Goal: Transaction & Acquisition: Purchase product/service

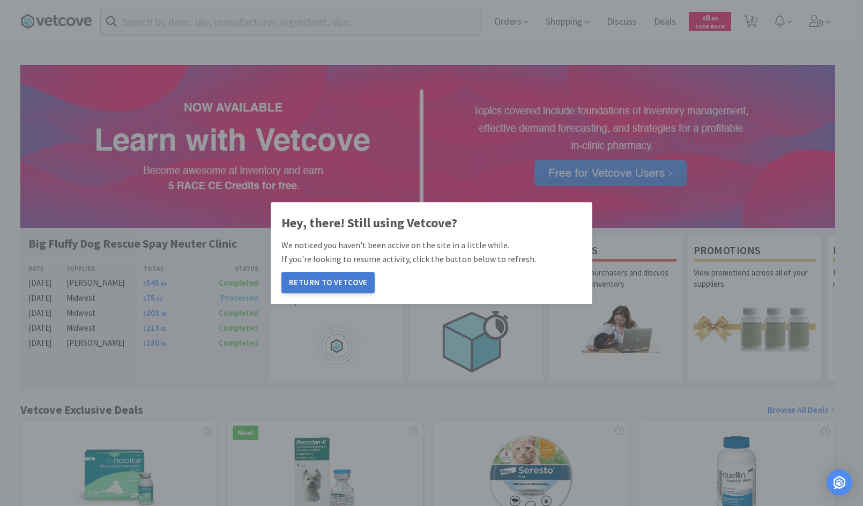
click at [348, 286] on button "Return to Vetcove" at bounding box center [327, 282] width 93 height 21
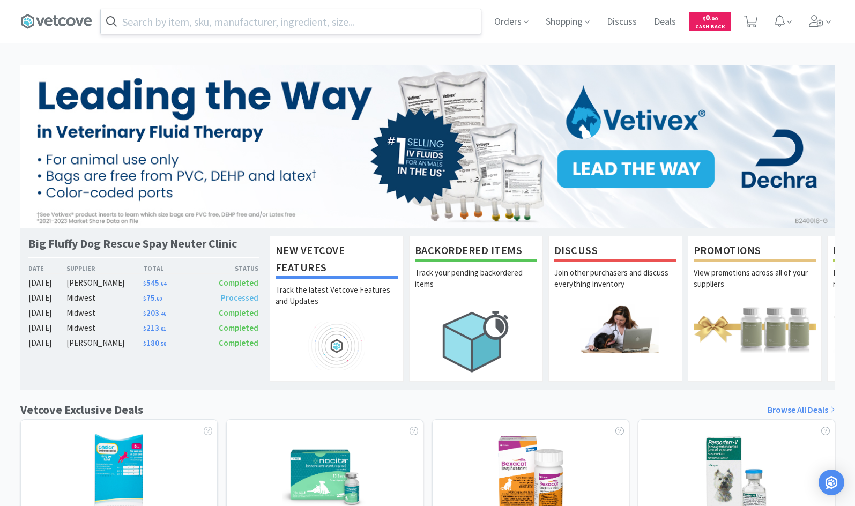
click at [132, 23] on input "text" at bounding box center [291, 21] width 380 height 25
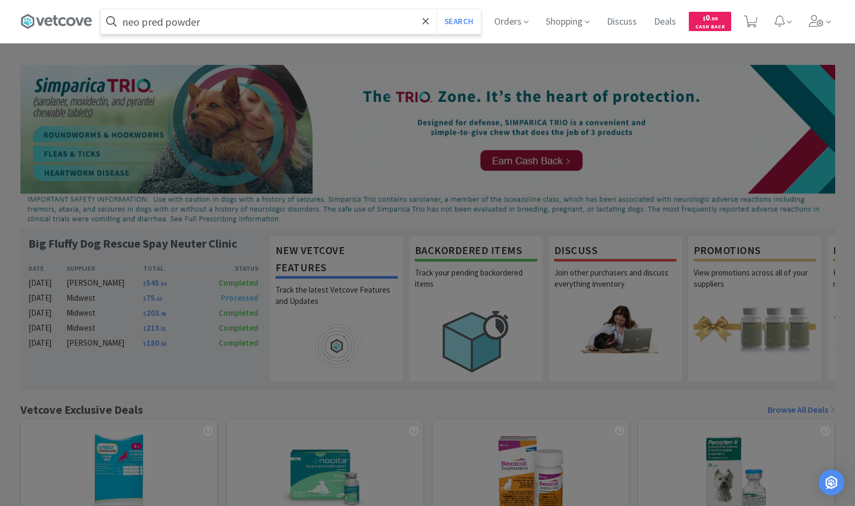
type input "neo pred powder"
click at [436, 9] on button "Search" at bounding box center [458, 21] width 44 height 25
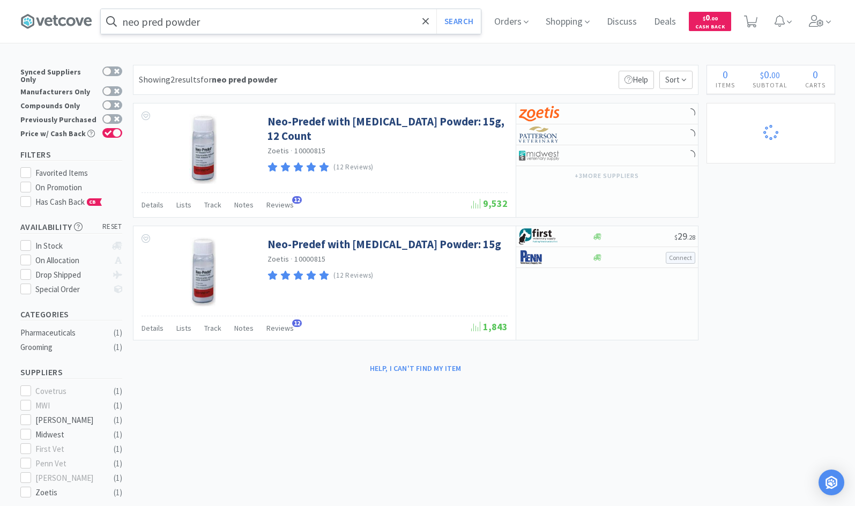
select select "2"
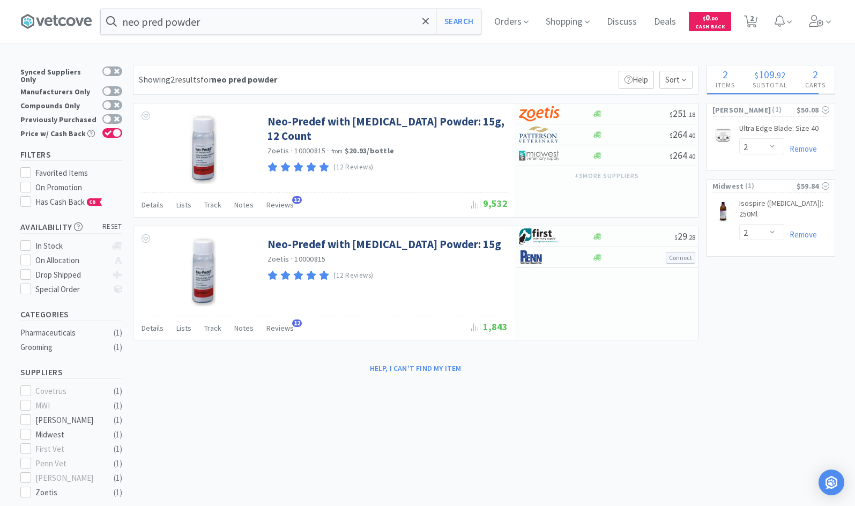
click at [749, 250] on div "2 Items $ 109 . 92 Subtotal 2 Carts View Cart & Checkout Patterson ( 1 ) $50.08…" at bounding box center [771, 165] width 129 height 200
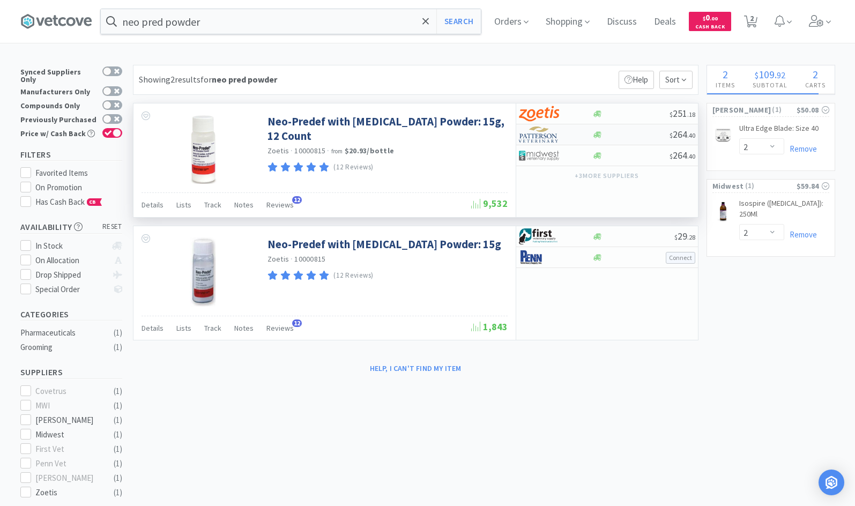
click at [612, 129] on div "$ 264 . 40" at bounding box center [607, 134] width 182 height 21
select select "1"
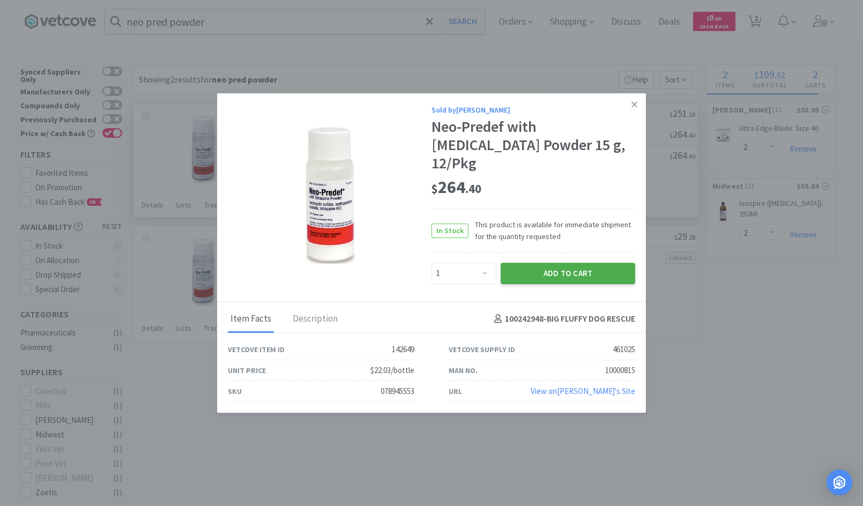
click at [543, 263] on button "Add to Cart" at bounding box center [568, 273] width 135 height 21
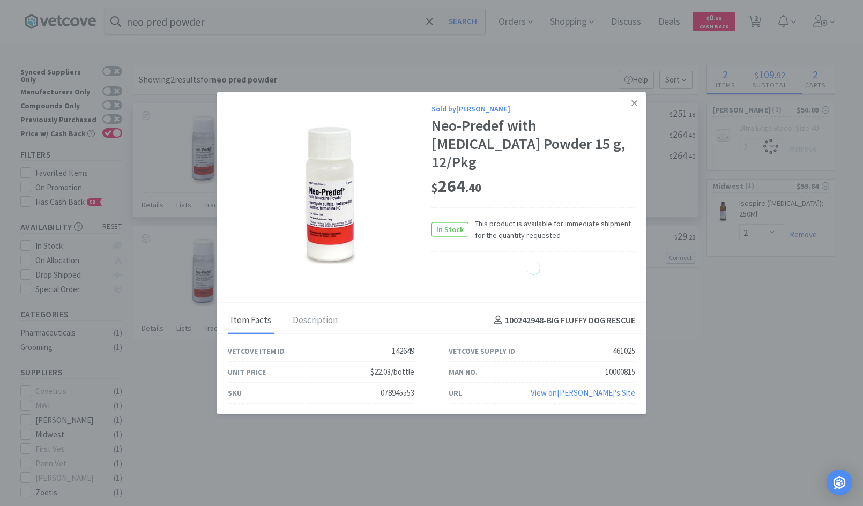
select select "1"
select select "2"
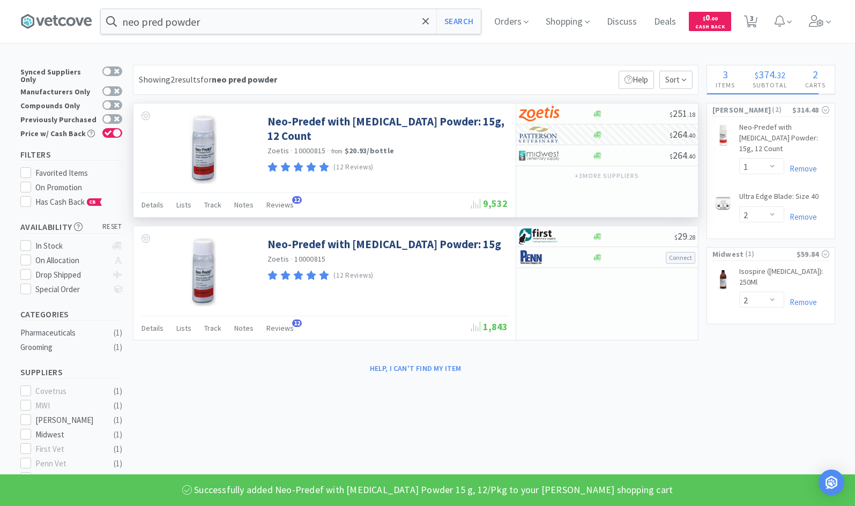
click at [543, 256] on img at bounding box center [539, 257] width 40 height 16
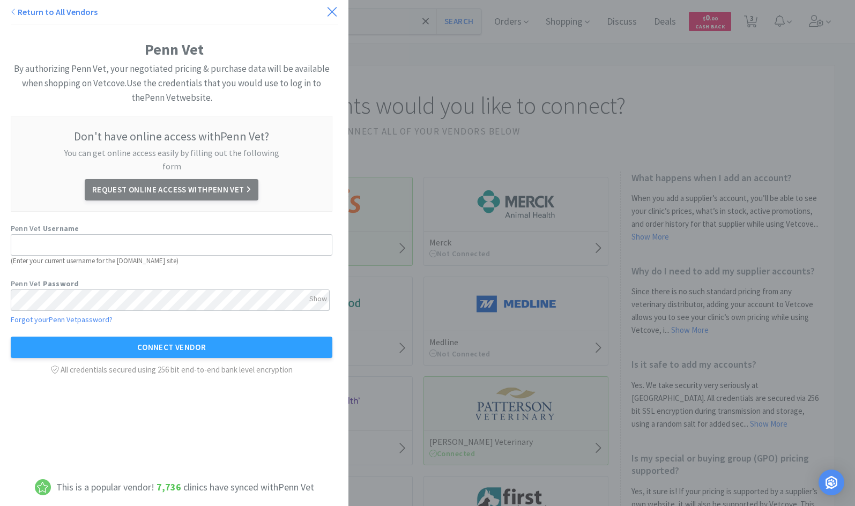
click at [326, 11] on icon at bounding box center [331, 11] width 11 height 15
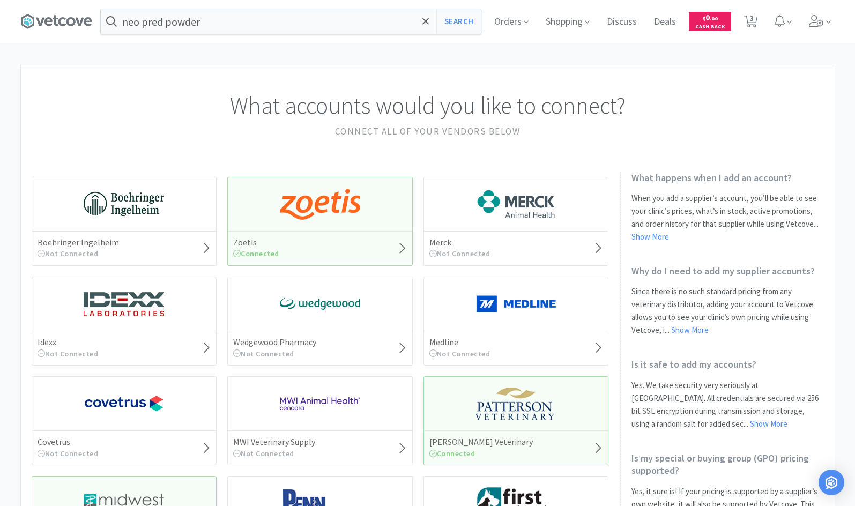
select select "1"
select select "2"
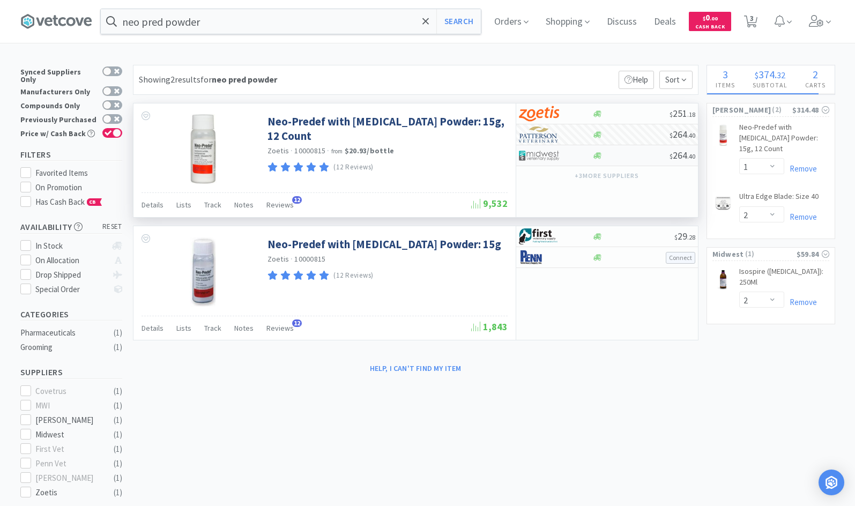
click at [615, 151] on div "$ 264 . 40" at bounding box center [607, 155] width 182 height 21
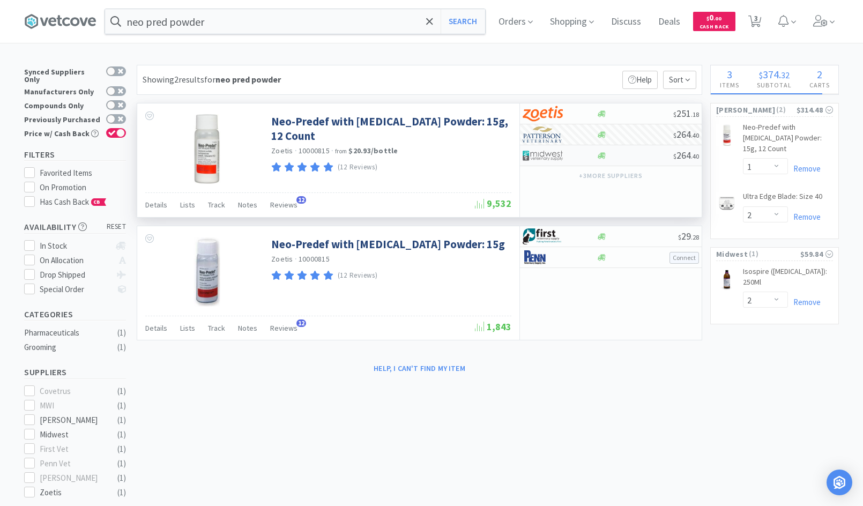
select select "1"
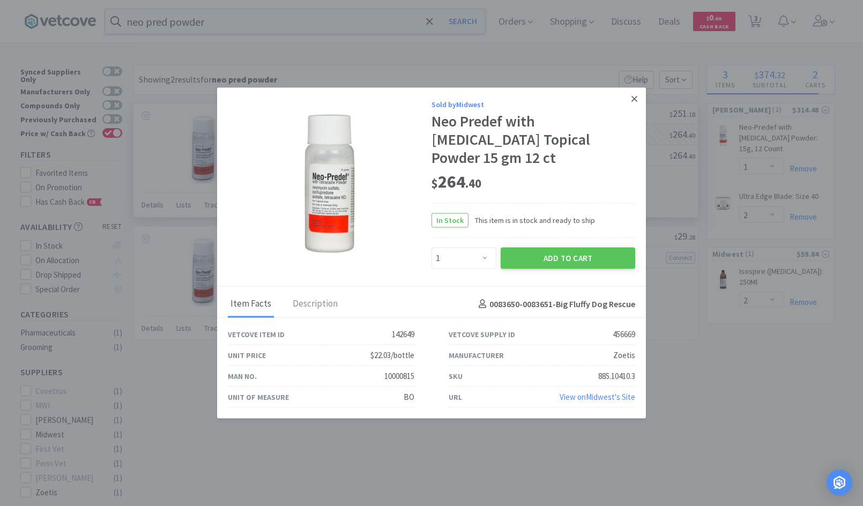
click at [632, 102] on icon at bounding box center [635, 99] width 6 height 6
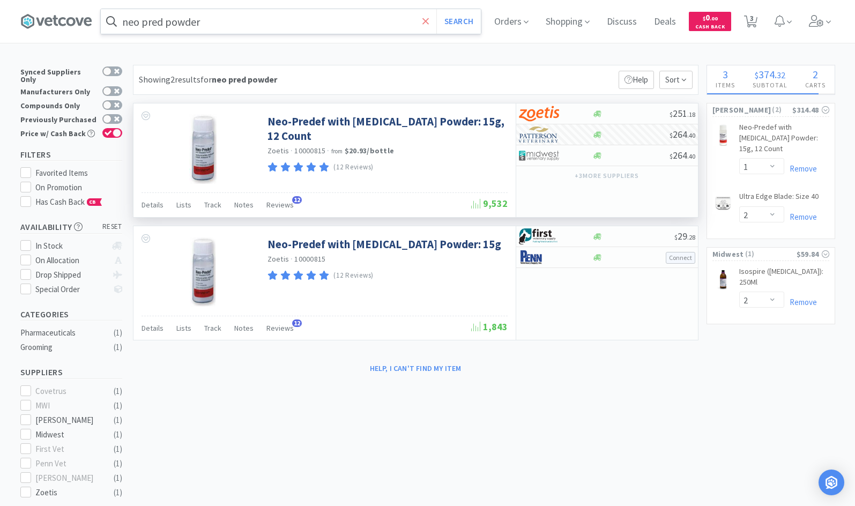
click at [426, 18] on icon at bounding box center [425, 21] width 7 height 11
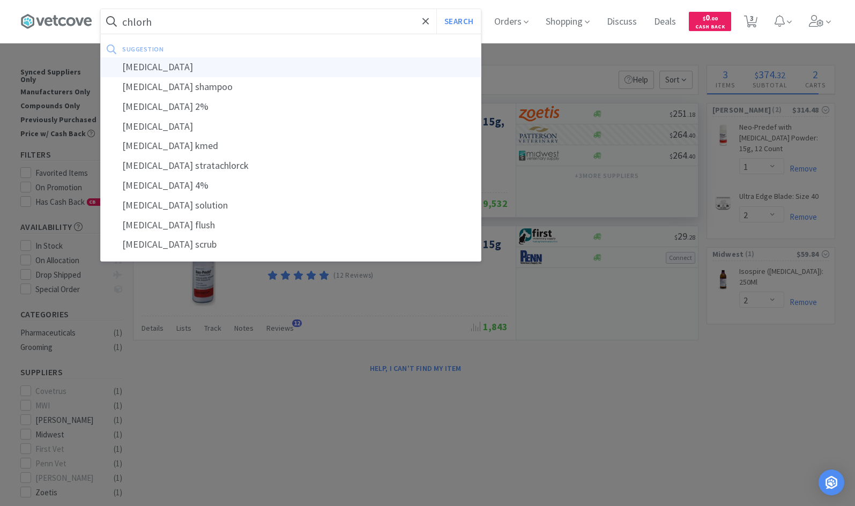
click at [351, 60] on div "chlorhexidine" at bounding box center [291, 67] width 380 height 20
type input "chlorhexidine"
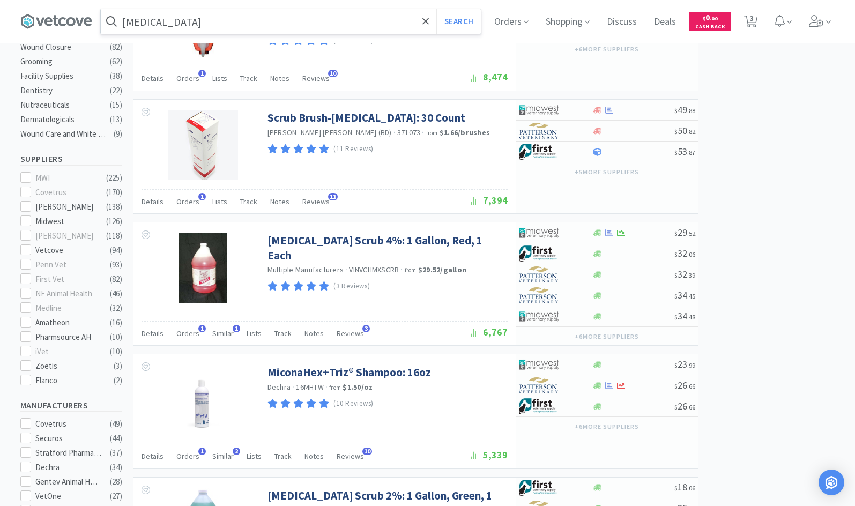
scroll to position [295, 0]
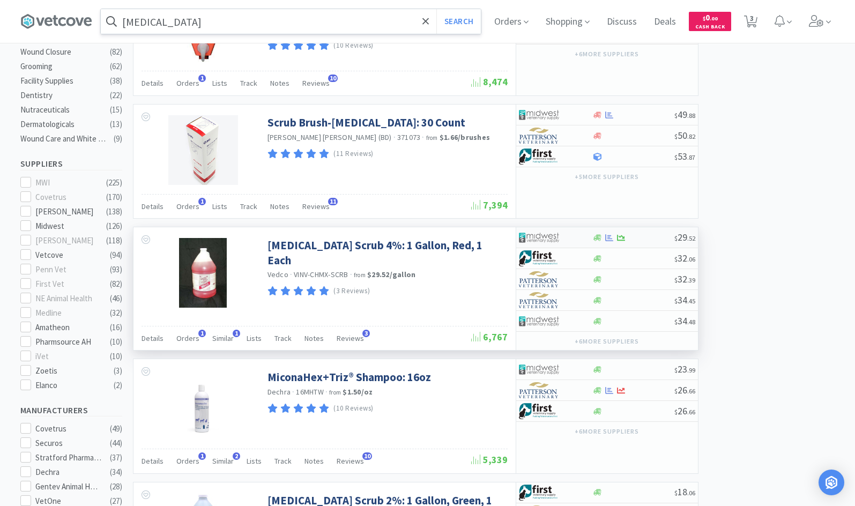
click at [647, 241] on div at bounding box center [633, 238] width 82 height 8
select select "1"
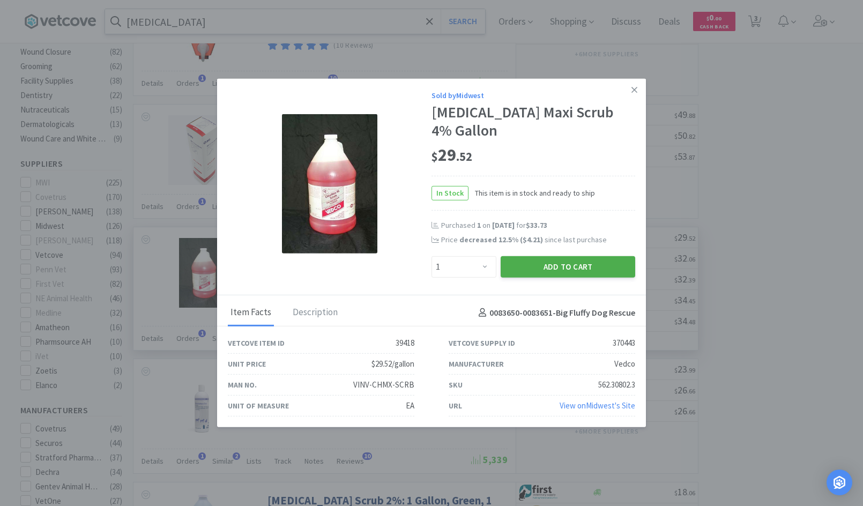
click at [553, 262] on button "Add to Cart" at bounding box center [568, 266] width 135 height 21
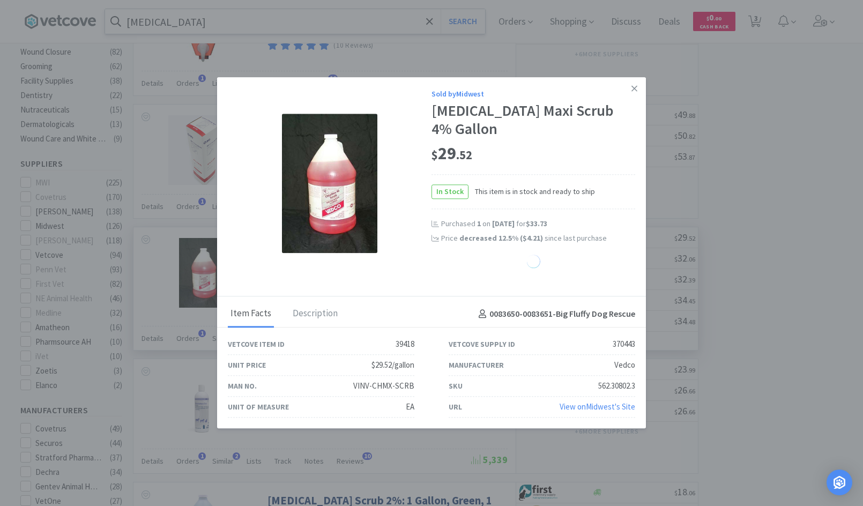
select select "1"
select select "2"
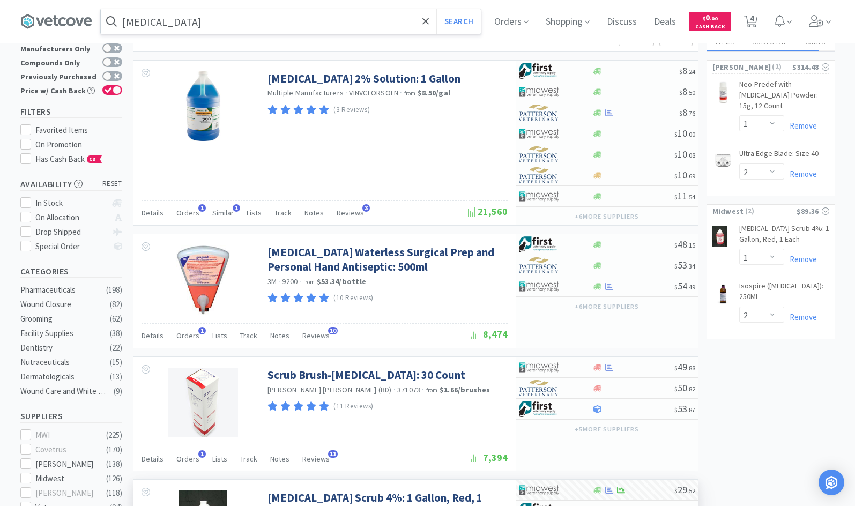
scroll to position [0, 0]
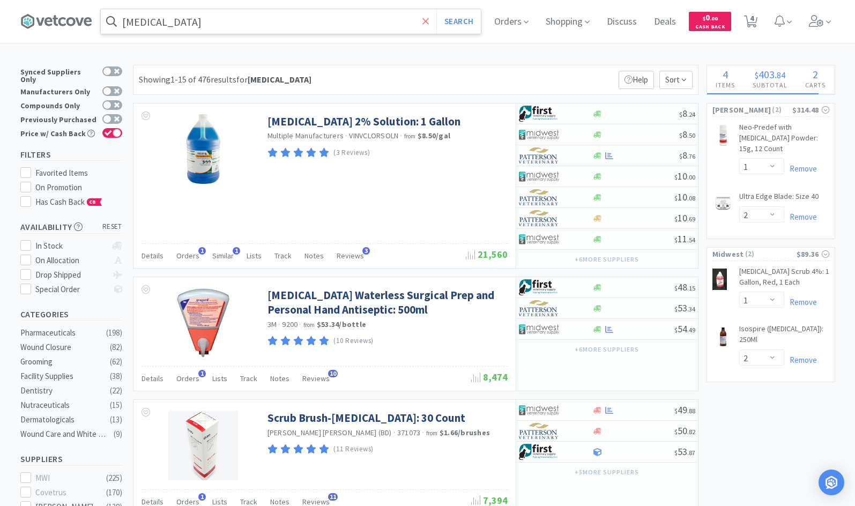
click at [429, 21] on icon at bounding box center [425, 21] width 7 height 11
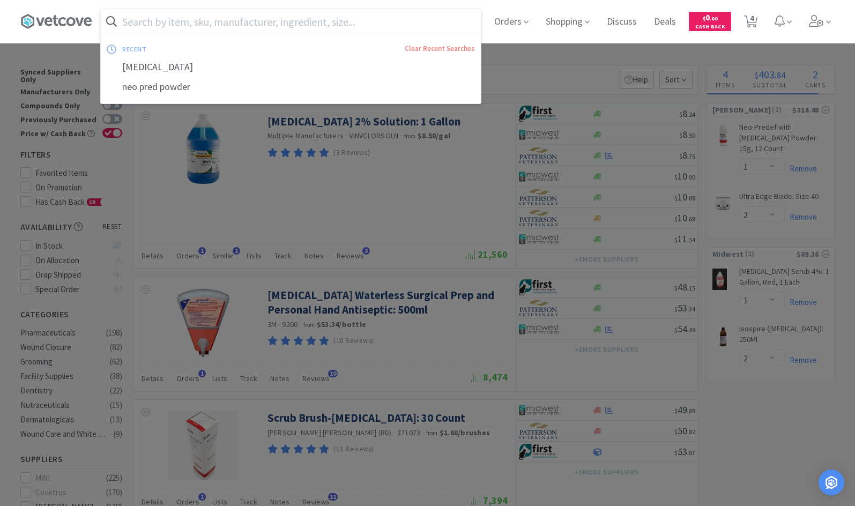
click at [193, 23] on input "text" at bounding box center [291, 21] width 380 height 25
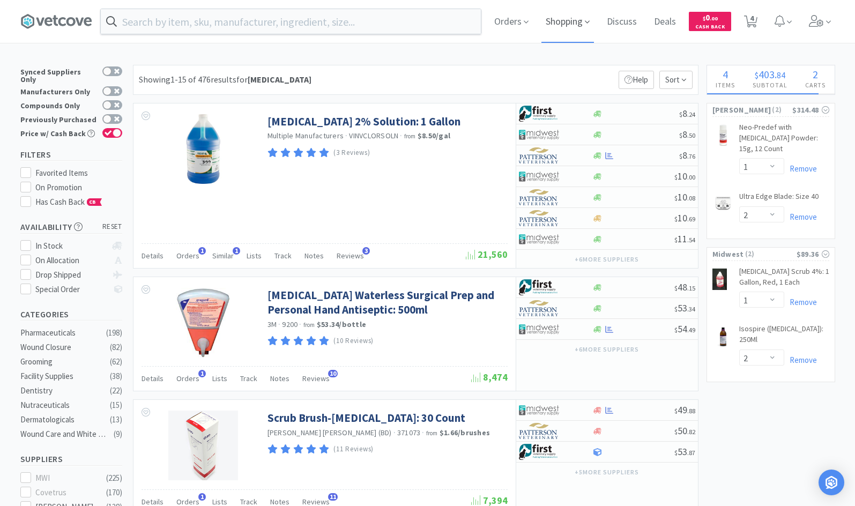
click at [546, 0] on span "Shopping" at bounding box center [567, 21] width 53 height 43
